Goal: Task Accomplishment & Management: Manage account settings

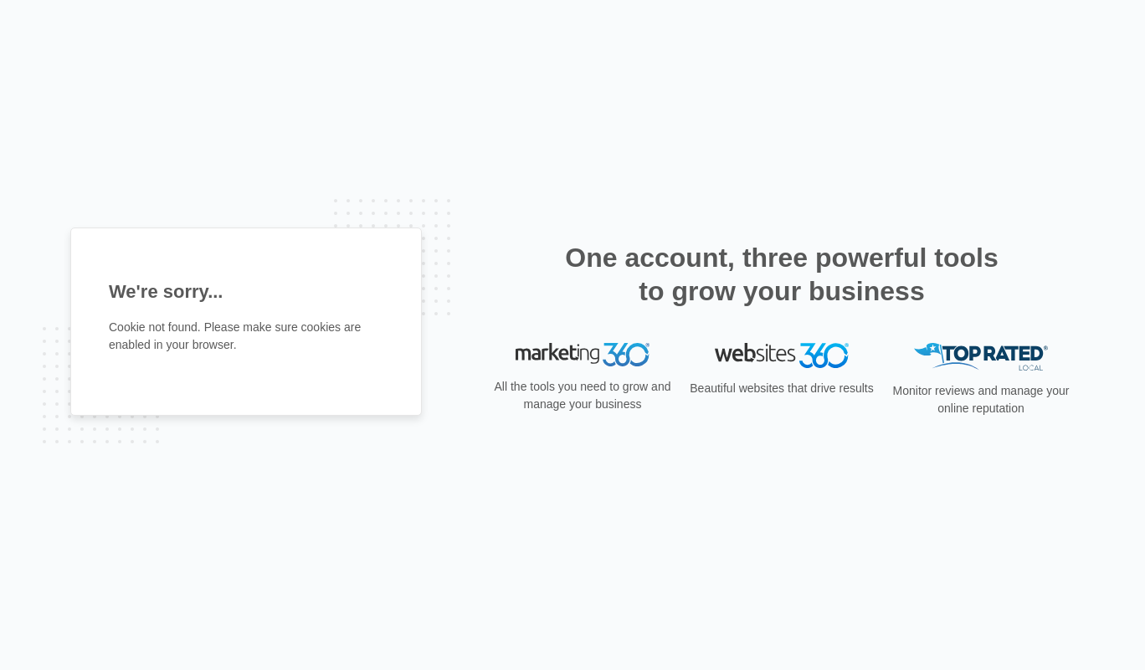
click at [199, 291] on h1 "We're sorry..." at bounding box center [246, 292] width 275 height 28
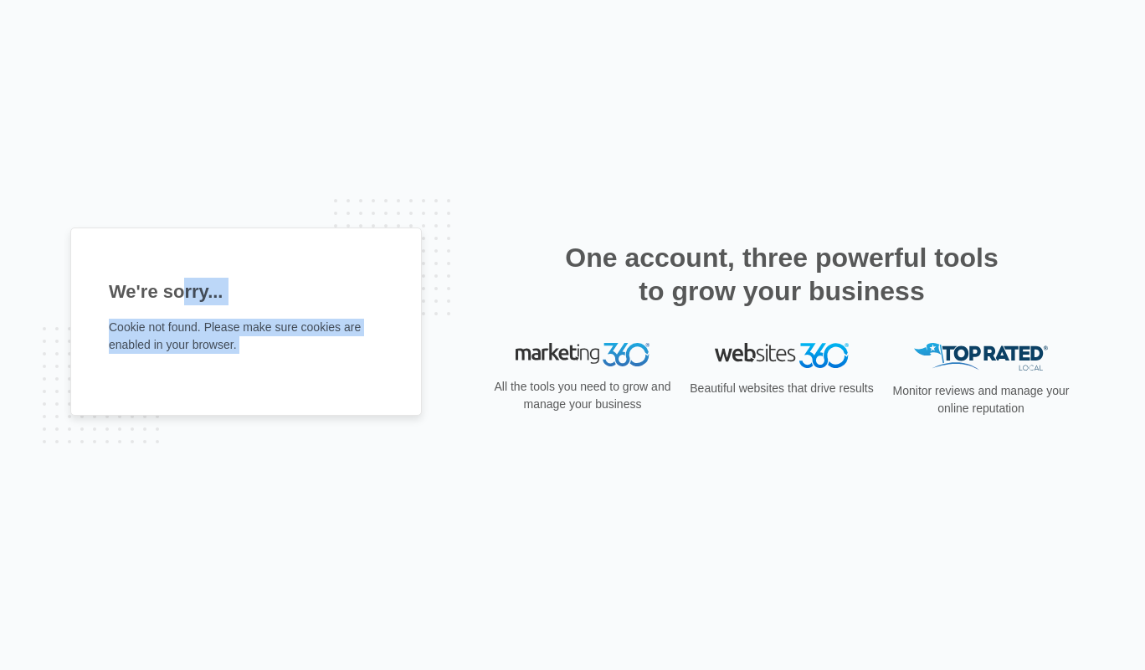
drag, startPoint x: 199, startPoint y: 291, endPoint x: 244, endPoint y: 356, distance: 78.7
click at [244, 356] on div "We're sorry... Cookie not found. Please make sure cookies are enabled in your b…" at bounding box center [246, 322] width 352 height 189
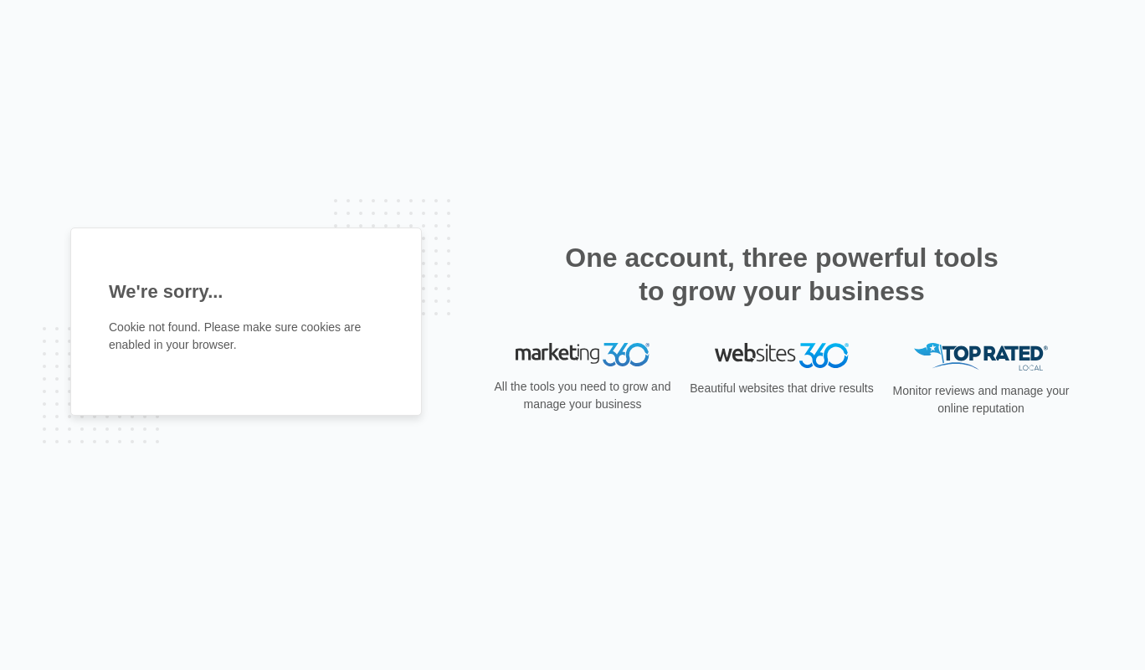
click at [244, 295] on h1 "We're sorry..." at bounding box center [246, 292] width 275 height 28
click at [317, 352] on p "Cookie not found. Please make sure cookies are enabled in your browser." at bounding box center [246, 336] width 275 height 35
click at [187, 296] on h1 "We're sorry..." at bounding box center [246, 292] width 275 height 28
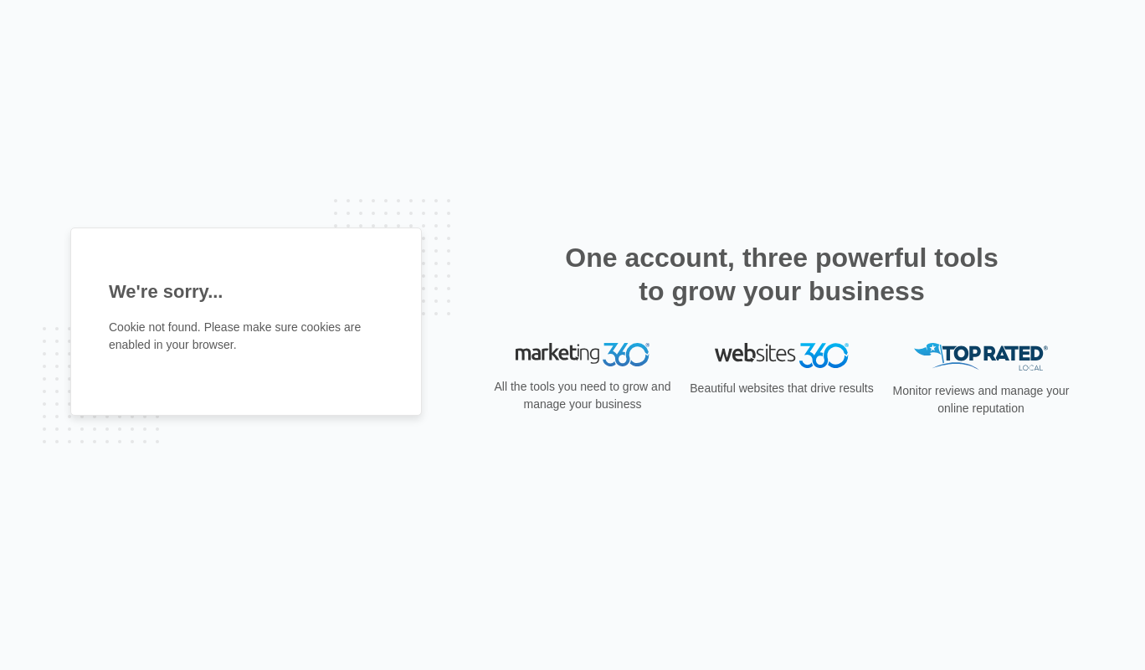
click at [187, 296] on h1 "We're sorry..." at bounding box center [246, 292] width 275 height 28
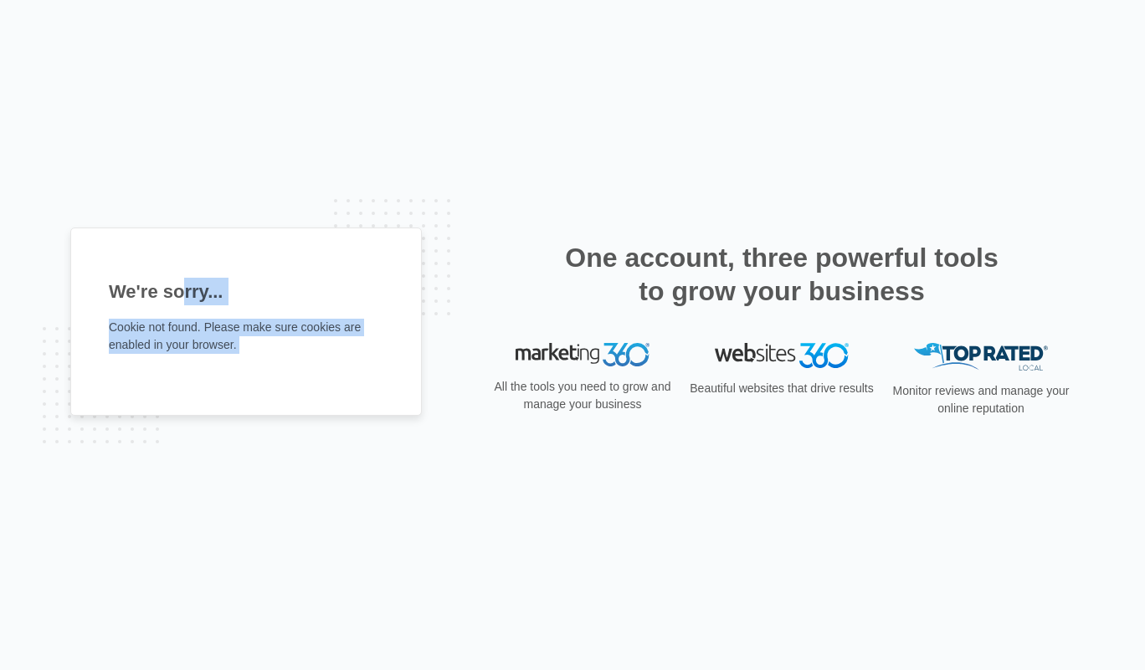
drag, startPoint x: 187, startPoint y: 296, endPoint x: 288, endPoint y: 364, distance: 121.9
click at [288, 364] on div "We're sorry... Cookie not found. Please make sure cookies are enabled in your b…" at bounding box center [246, 322] width 352 height 189
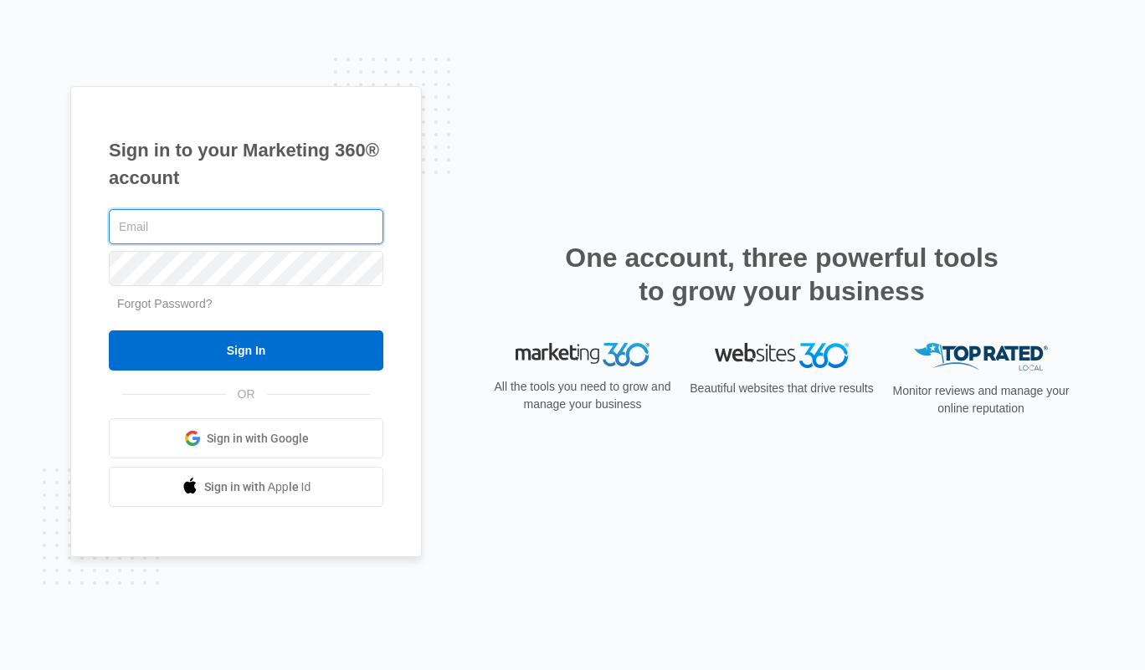
click at [264, 234] on input "text" at bounding box center [246, 226] width 275 height 35
click at [190, 228] on input "jugraj@pcgroups.ca" at bounding box center [246, 226] width 275 height 35
drag, startPoint x: 190, startPoint y: 228, endPoint x: 270, endPoint y: 224, distance: 80.4
click at [270, 224] on input "jugraj@pcgroups.ca" at bounding box center [246, 226] width 275 height 35
type input "[PERSON_NAME][EMAIL_ADDRESS][DOMAIN_NAME]"
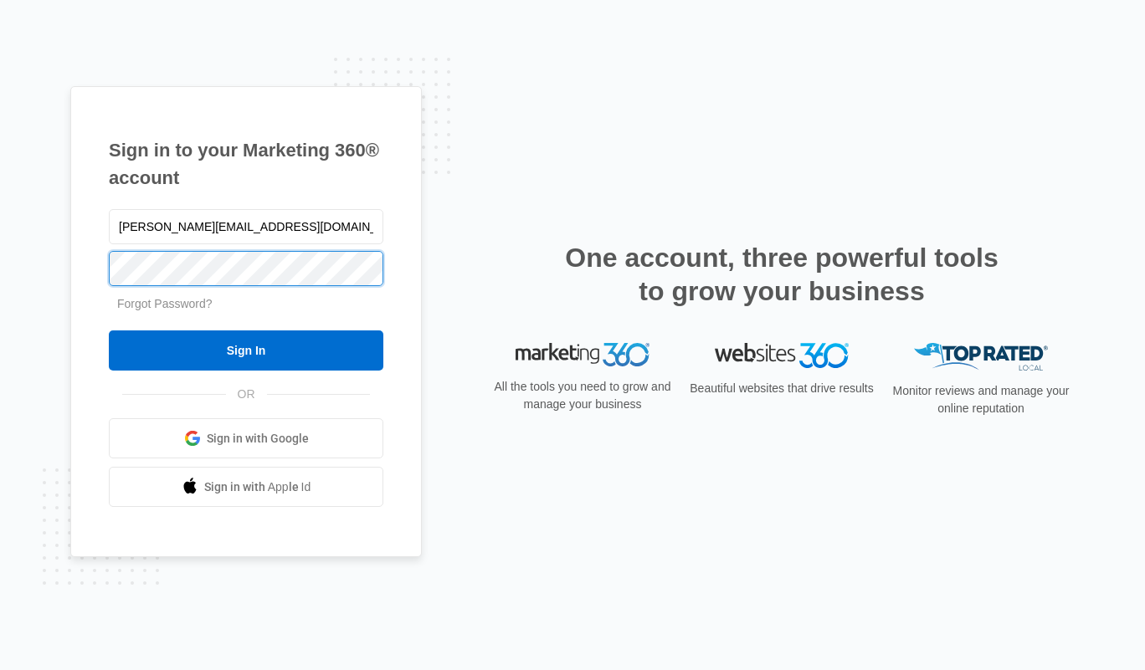
click at [109, 331] on input "Sign In" at bounding box center [246, 351] width 275 height 40
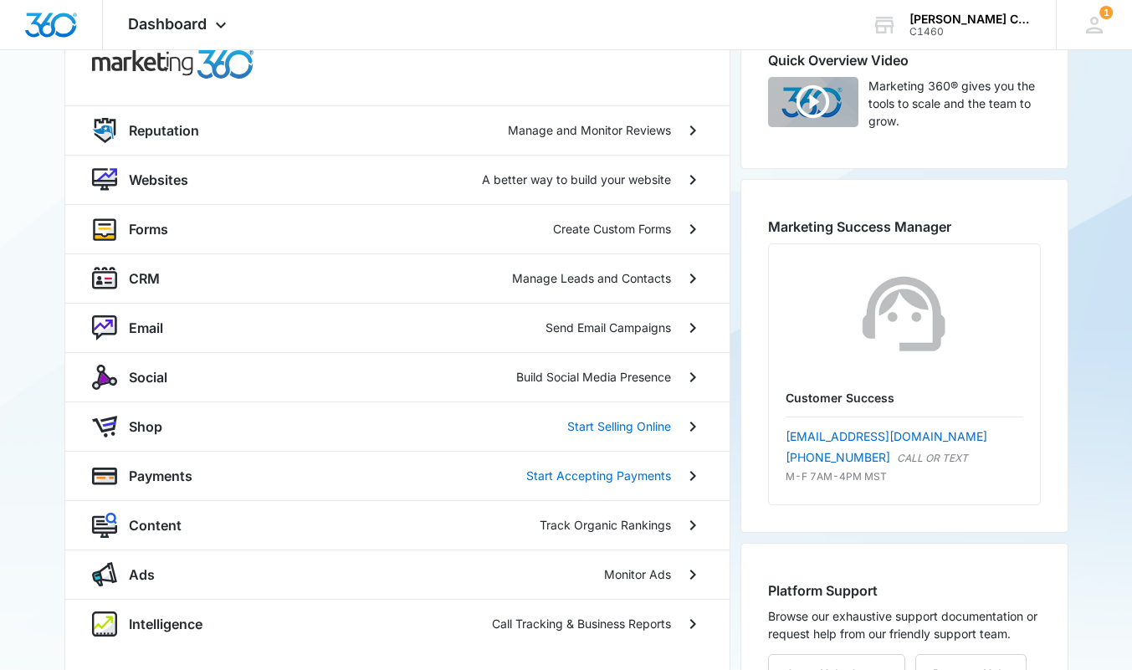
scroll to position [167, 0]
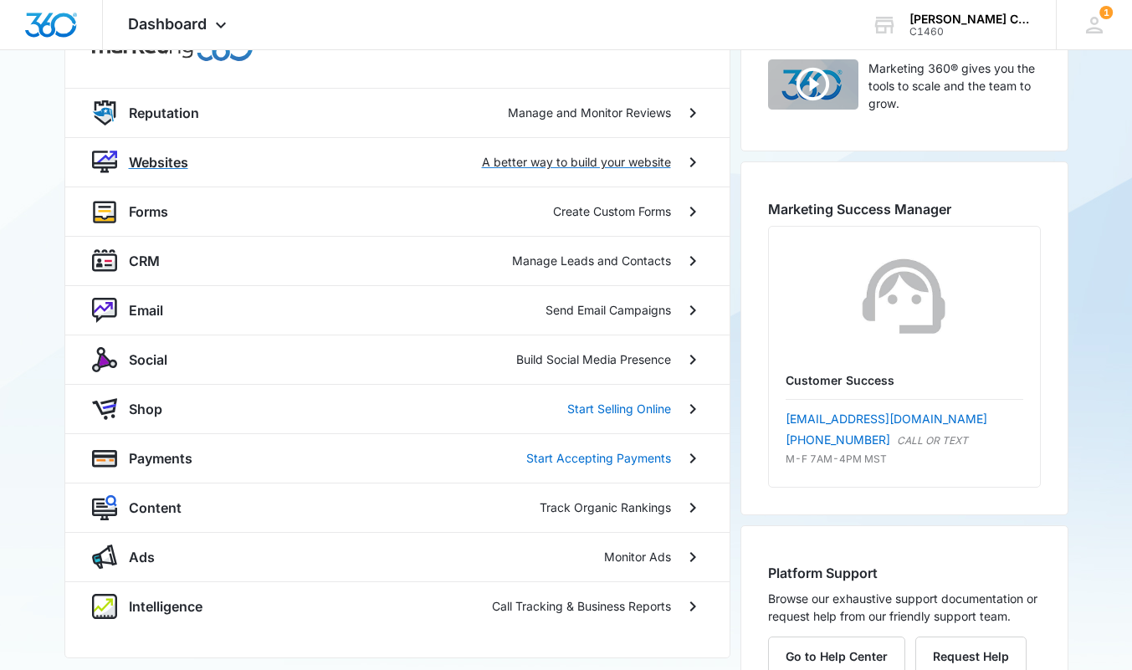
click at [189, 162] on div "Websites A better way to build your website" at bounding box center [400, 162] width 542 height 20
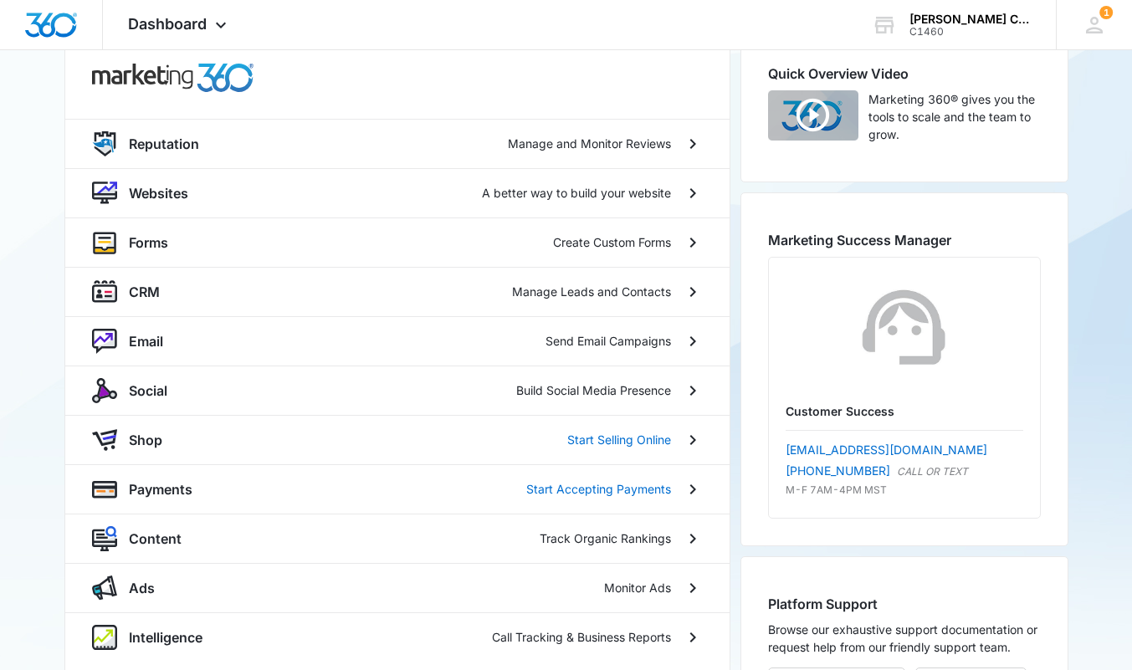
scroll to position [54, 0]
